Goal: Information Seeking & Learning: Learn about a topic

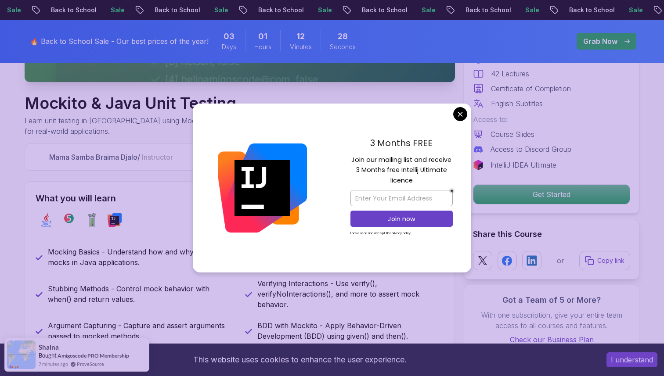
scroll to position [276, 0]
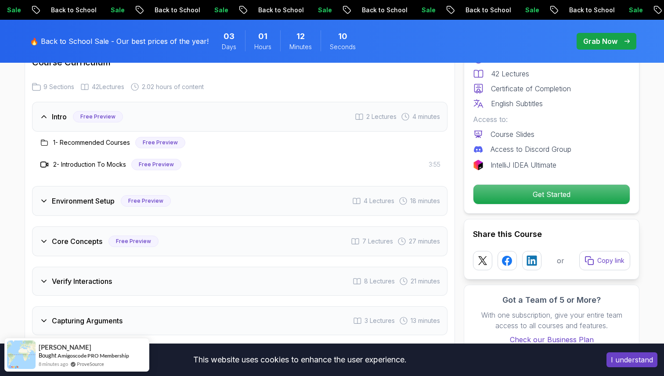
scroll to position [1453, 0]
click at [47, 202] on icon at bounding box center [44, 200] width 9 height 9
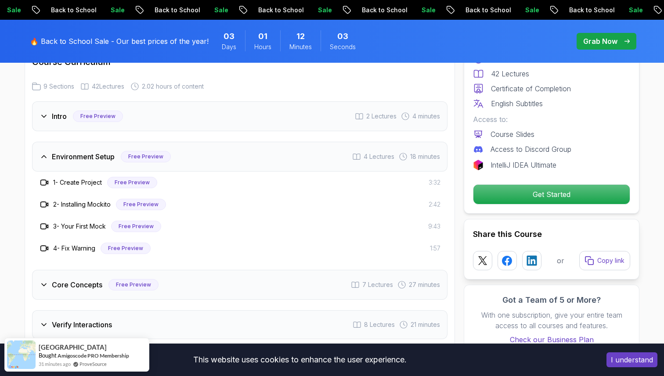
click at [43, 163] on div "Environment Setup Free Preview 4 Lectures 18 minutes" at bounding box center [239, 157] width 415 height 30
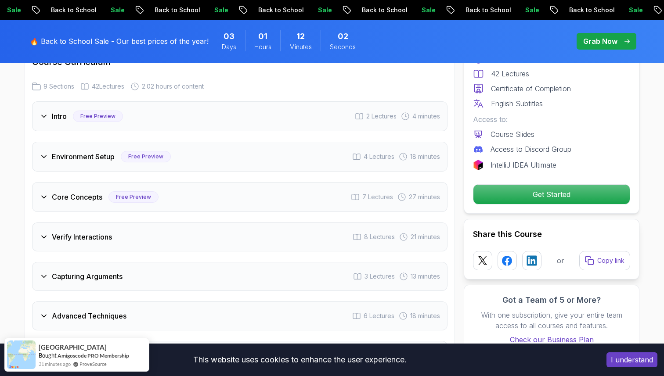
click at [44, 198] on icon at bounding box center [44, 197] width 4 height 2
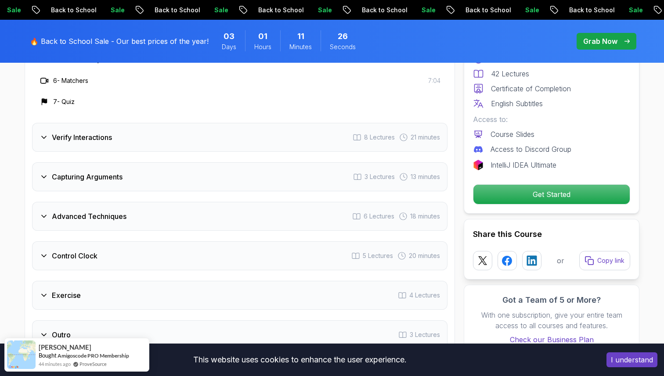
scroll to position [1701, 0]
click at [83, 139] on h3 "Verify Interactions" at bounding box center [82, 139] width 60 height 11
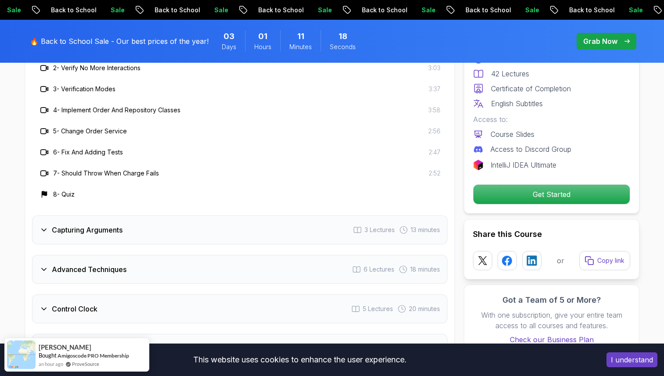
scroll to position [1677, 0]
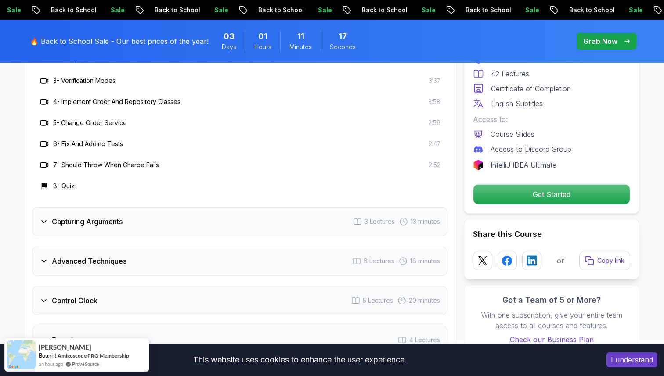
click at [62, 226] on h3 "Capturing Arguments" at bounding box center [87, 221] width 71 height 11
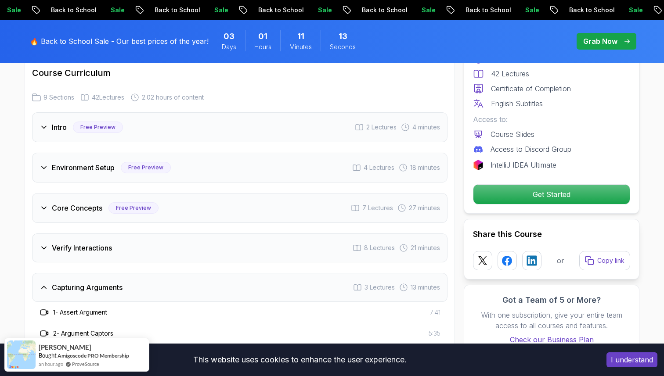
scroll to position [1435, 0]
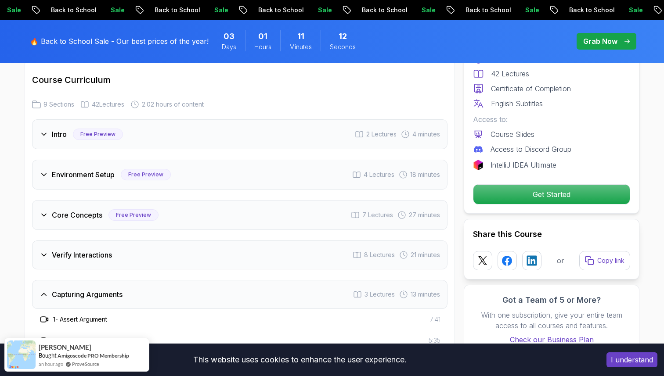
click at [65, 178] on h3 "Environment Setup" at bounding box center [83, 174] width 63 height 11
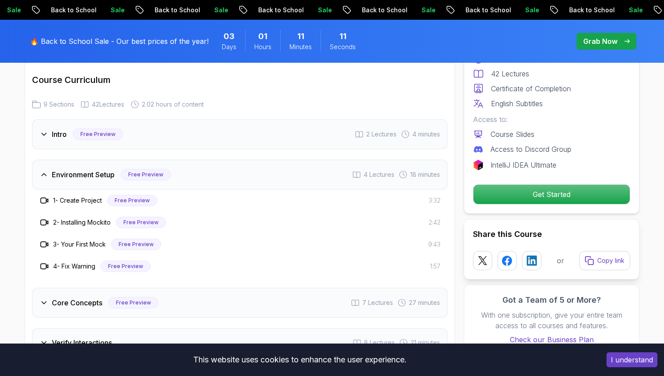
click at [65, 177] on h3 "Environment Setup" at bounding box center [83, 174] width 63 height 11
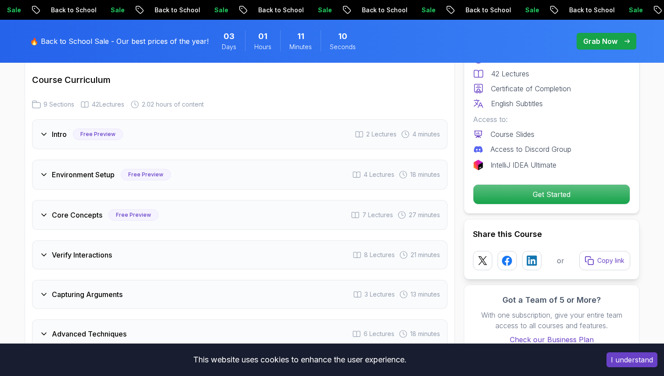
click at [68, 210] on h3 "Core Concepts" at bounding box center [77, 215] width 50 height 11
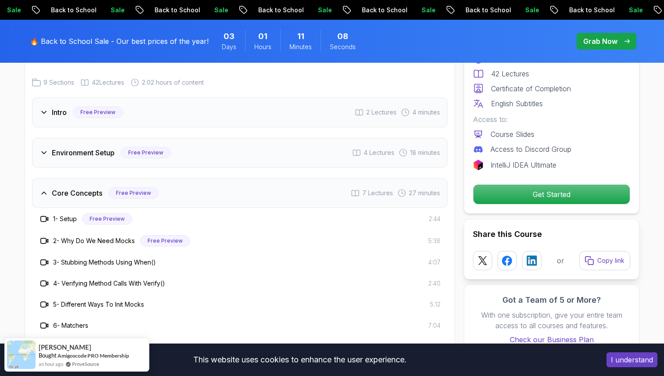
scroll to position [1474, 0]
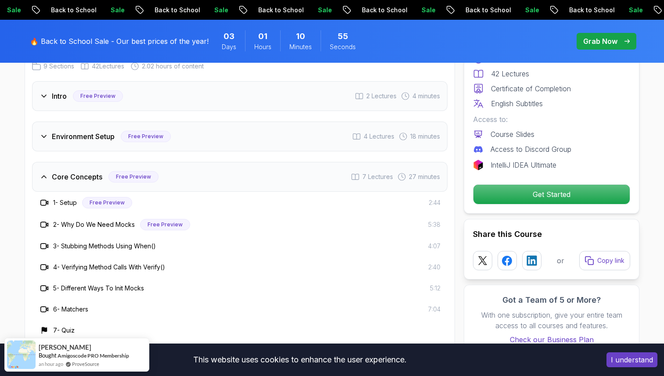
click at [43, 269] on icon at bounding box center [44, 267] width 9 height 9
click at [88, 224] on h3 "2 - Why Do We Need Mocks" at bounding box center [94, 224] width 82 height 9
click at [139, 269] on h3 "4 - Verifying Method Calls With Verify()" at bounding box center [109, 267] width 112 height 9
